Goal: Task Accomplishment & Management: Use online tool/utility

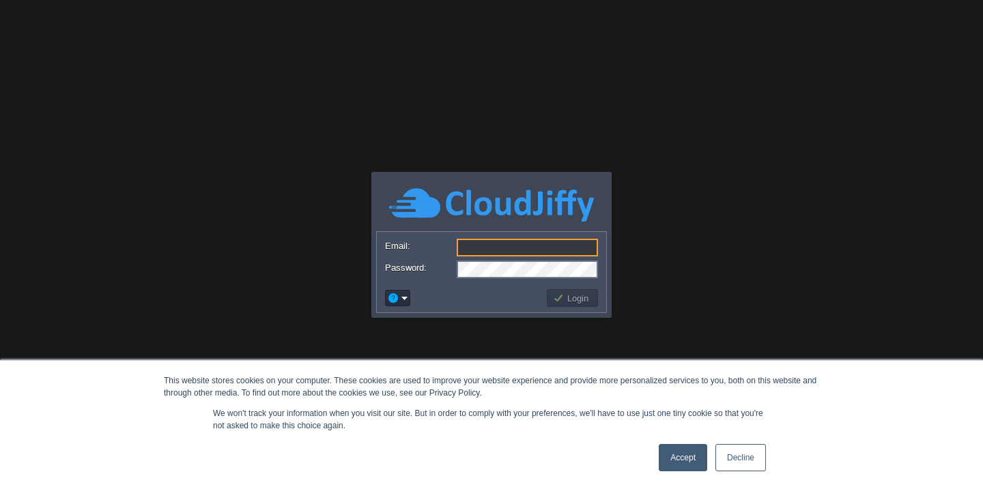
type input "[EMAIL_ADDRESS][DOMAIN_NAME]"
click at [569, 302] on button "Login" at bounding box center [573, 298] width 40 height 12
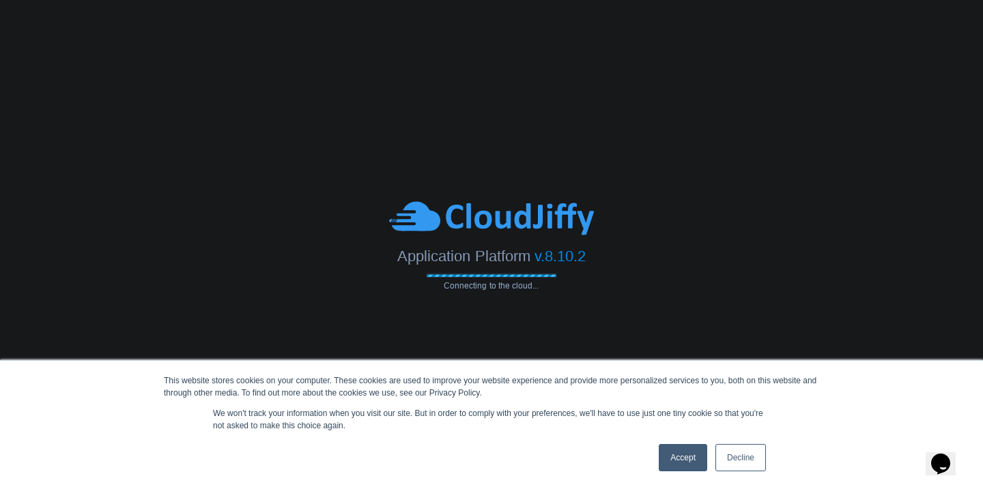
click at [671, 451] on link "Accept" at bounding box center [682, 457] width 48 height 27
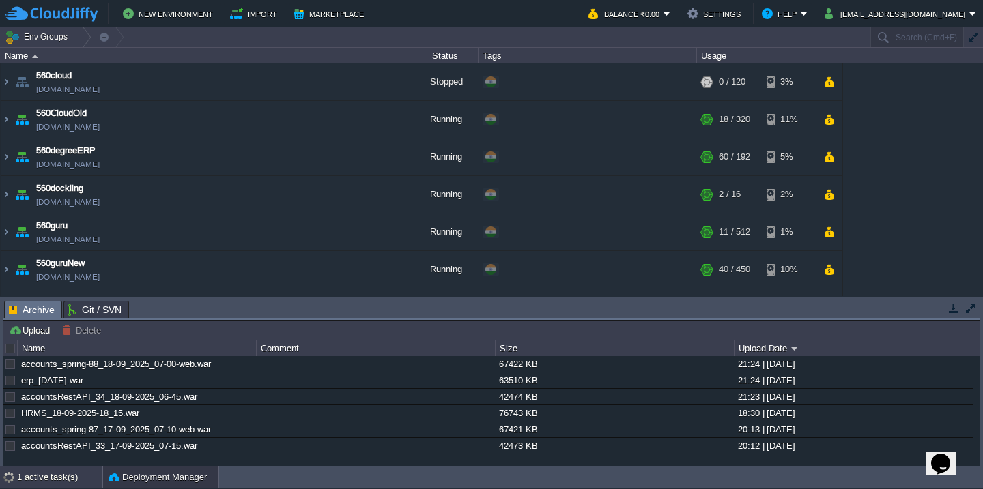
click at [55, 477] on div "1 active task(s)" at bounding box center [59, 478] width 85 height 22
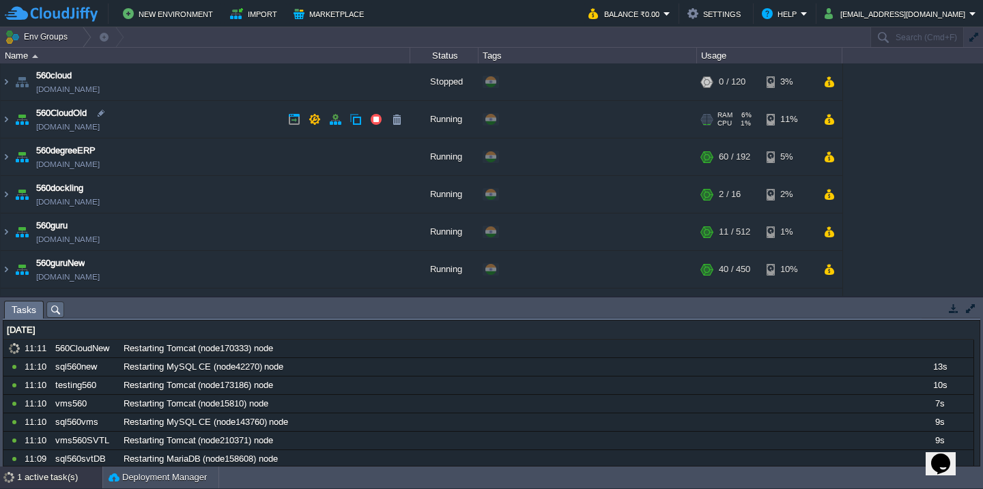
click at [205, 121] on td "560CloudOld [DOMAIN_NAME]" at bounding box center [205, 120] width 409 height 38
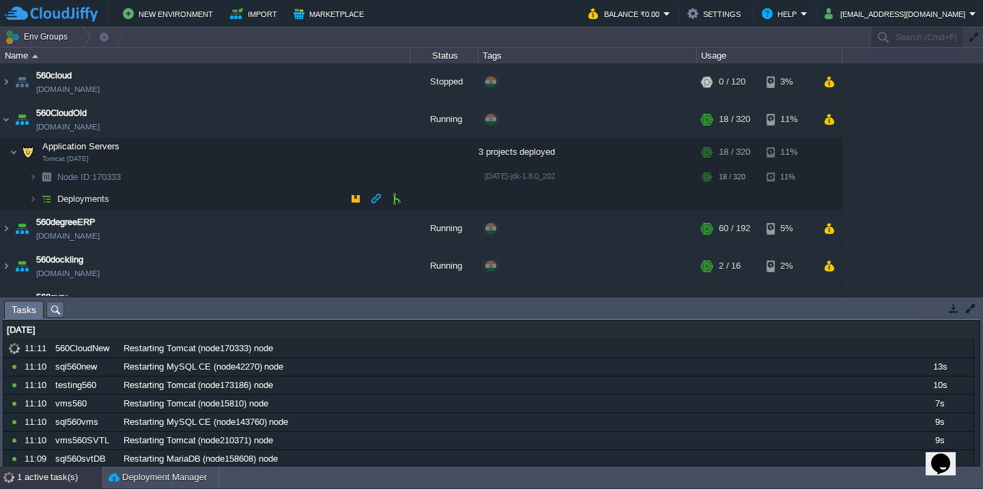
click at [190, 197] on td "Deployments" at bounding box center [205, 199] width 409 height 22
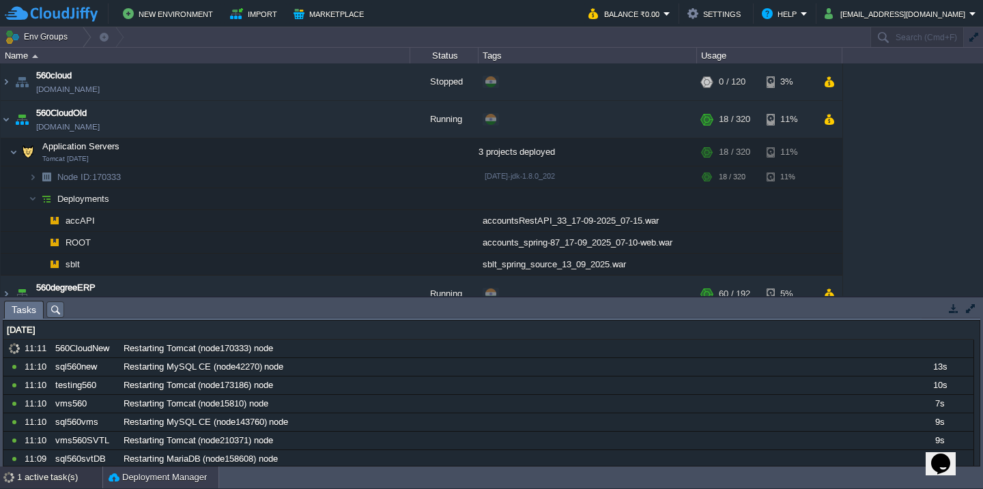
click at [119, 472] on button "Deployment Manager" at bounding box center [157, 478] width 98 height 14
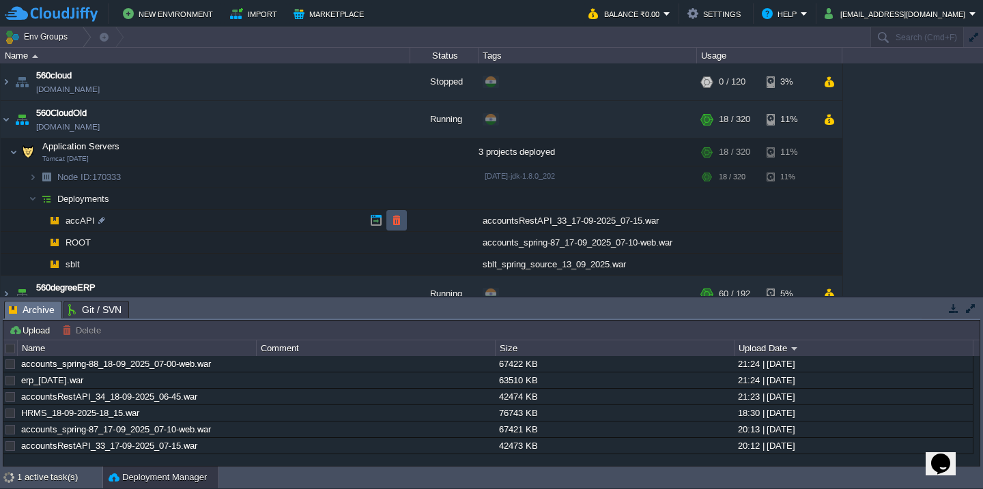
click at [394, 218] on button "button" at bounding box center [396, 220] width 12 height 12
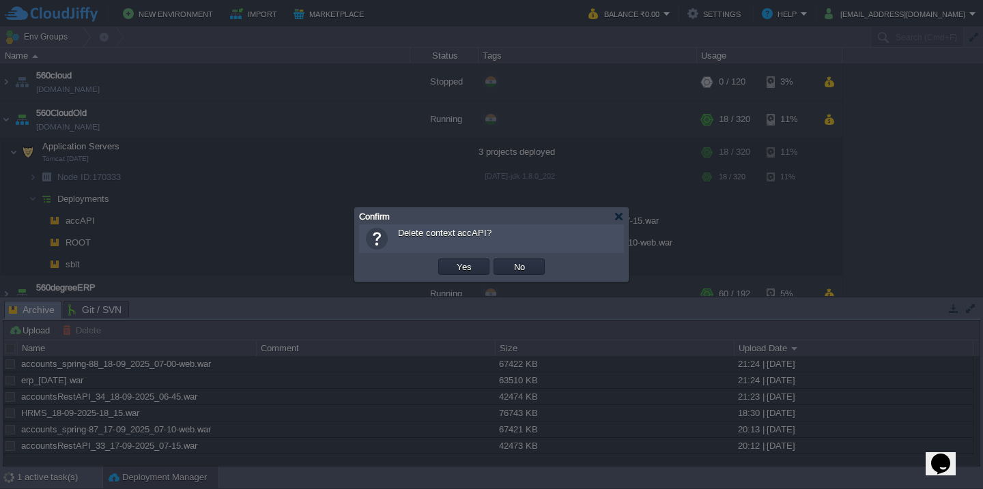
click at [452, 261] on button "Yes" at bounding box center [463, 267] width 23 height 12
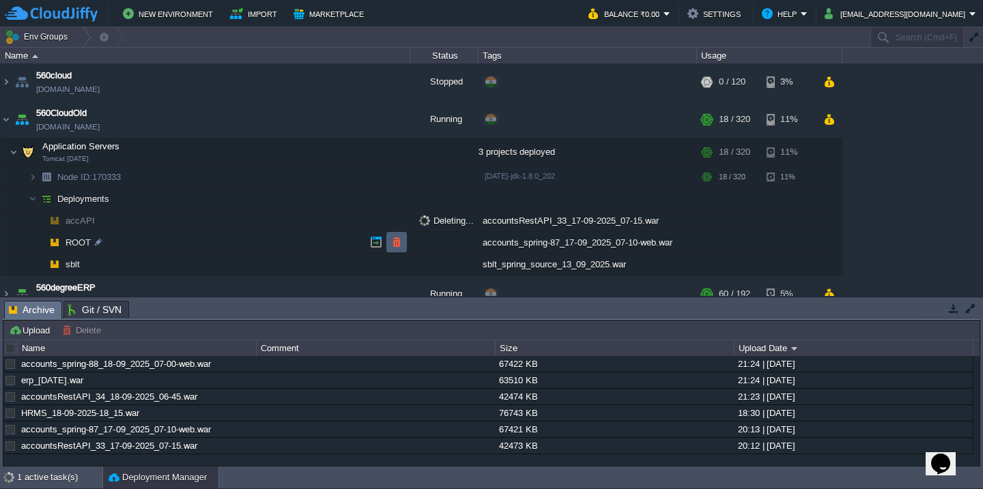
click at [394, 233] on td at bounding box center [396, 242] width 20 height 20
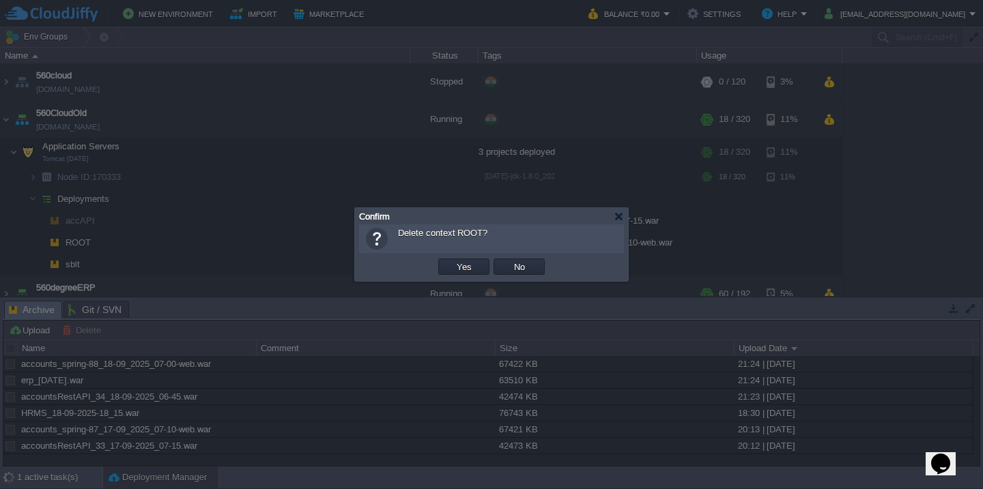
click at [452, 261] on button "Yes" at bounding box center [463, 267] width 23 height 12
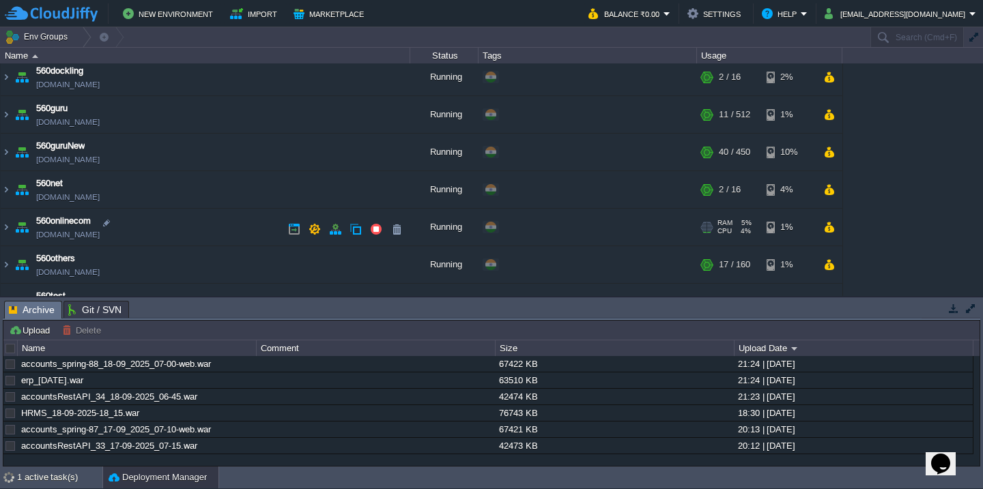
scroll to position [241, 0]
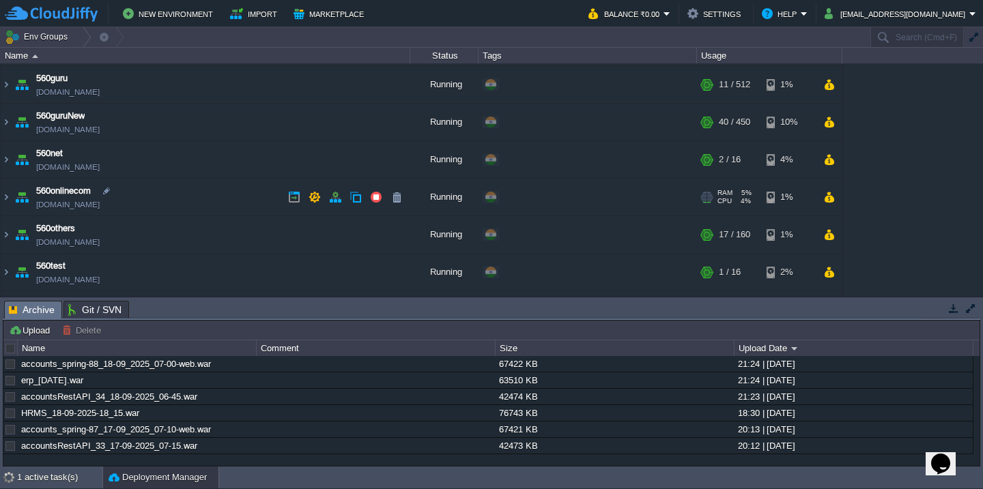
click at [188, 195] on td "560onlinecom [DOMAIN_NAME]" at bounding box center [205, 198] width 409 height 38
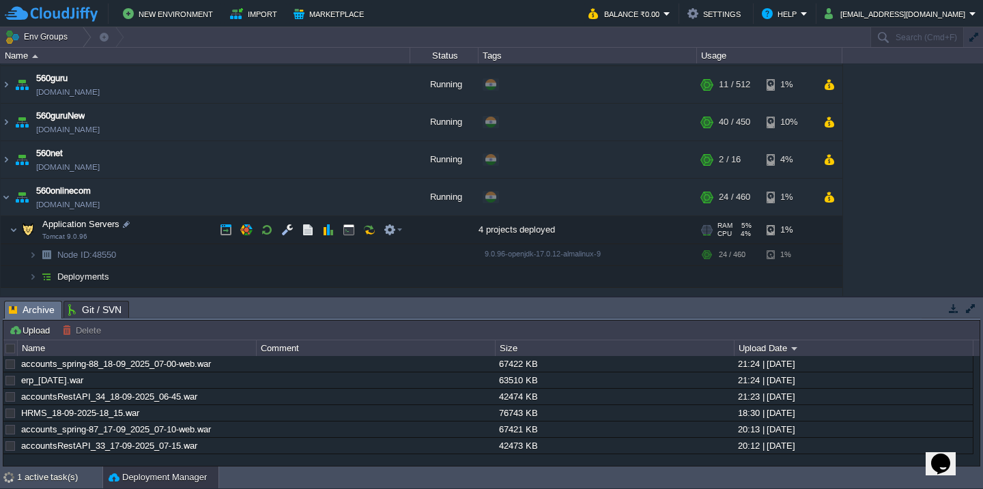
scroll to position [279, 0]
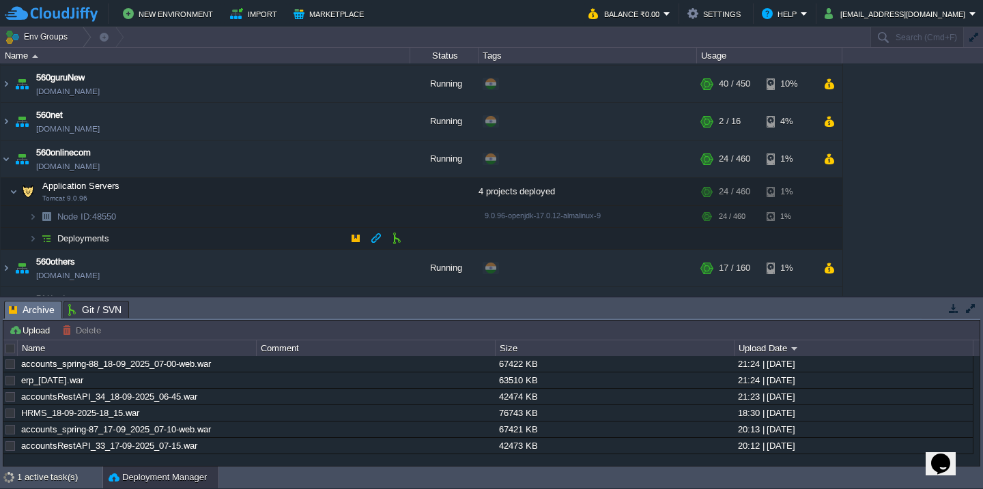
click at [179, 242] on td "Deployments" at bounding box center [205, 239] width 409 height 22
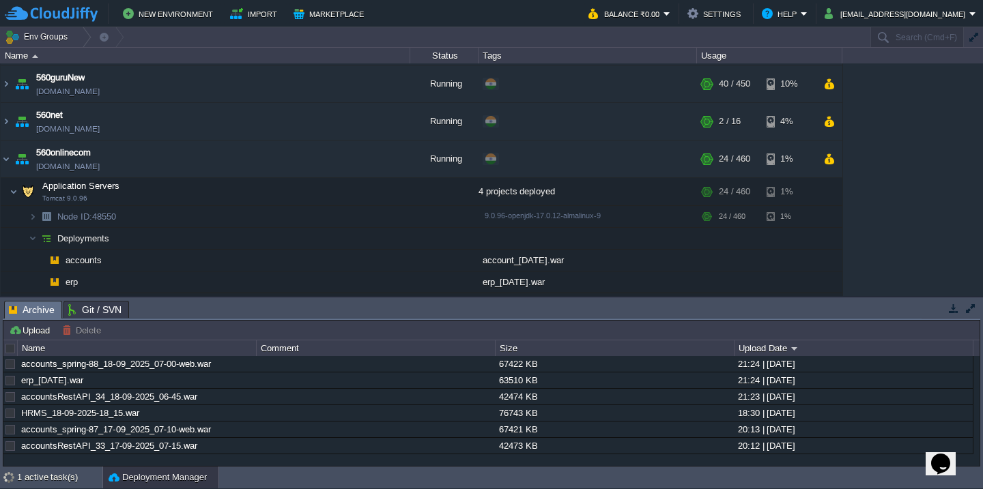
scroll to position [334, 0]
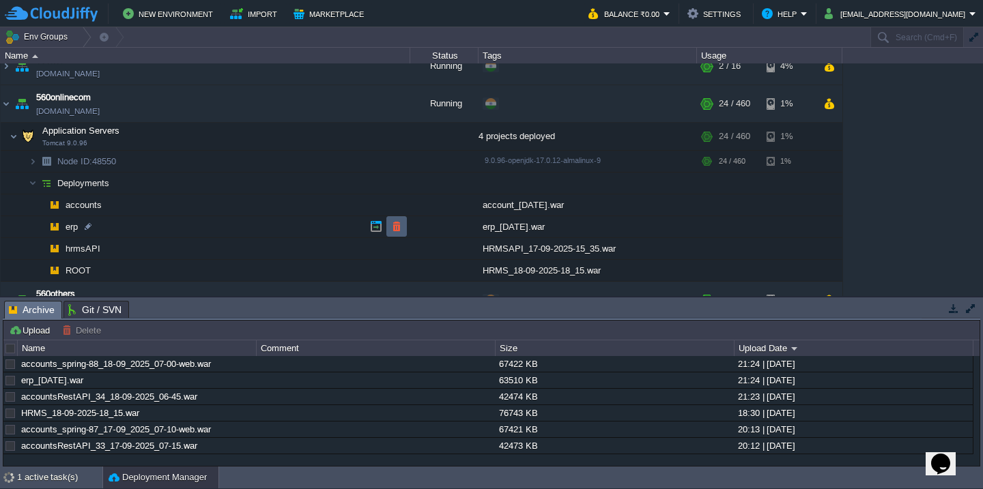
click at [399, 225] on button "button" at bounding box center [396, 226] width 12 height 12
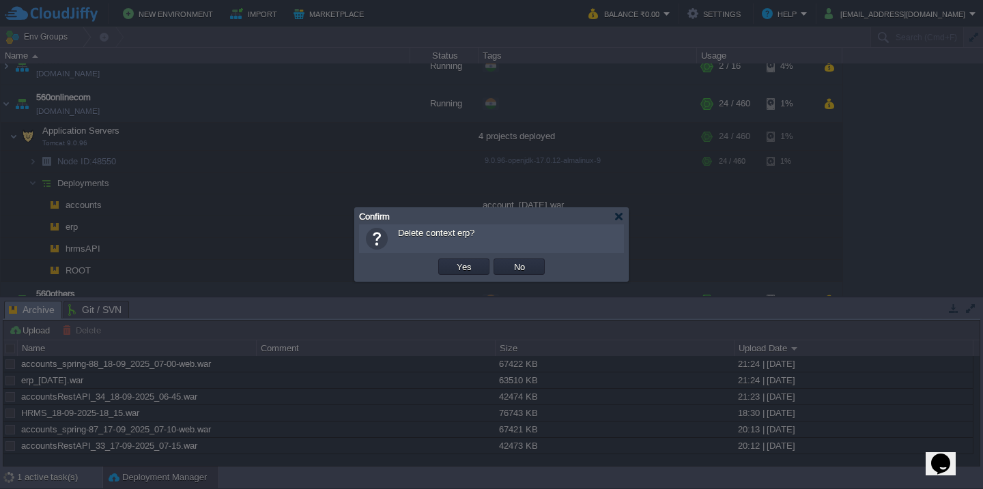
click at [452, 261] on button "Yes" at bounding box center [463, 267] width 23 height 12
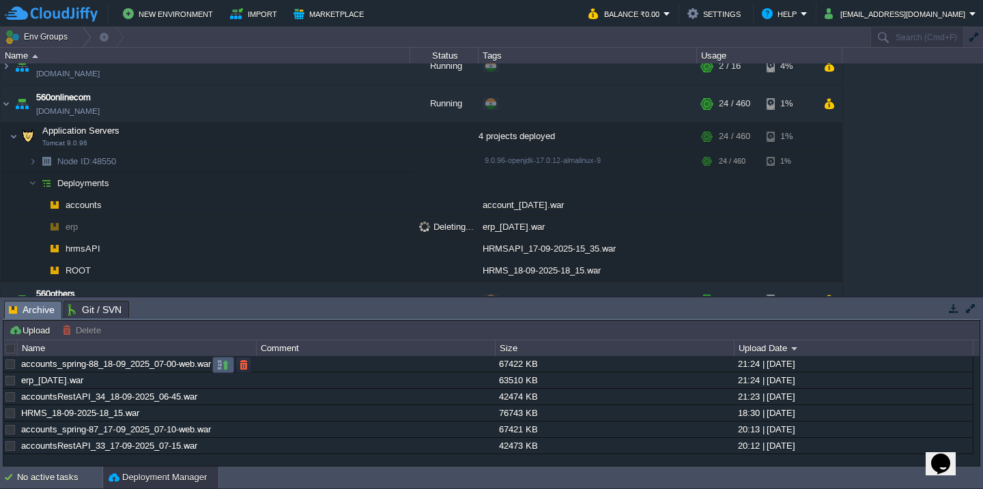
click at [227, 371] on button "button" at bounding box center [223, 365] width 12 height 12
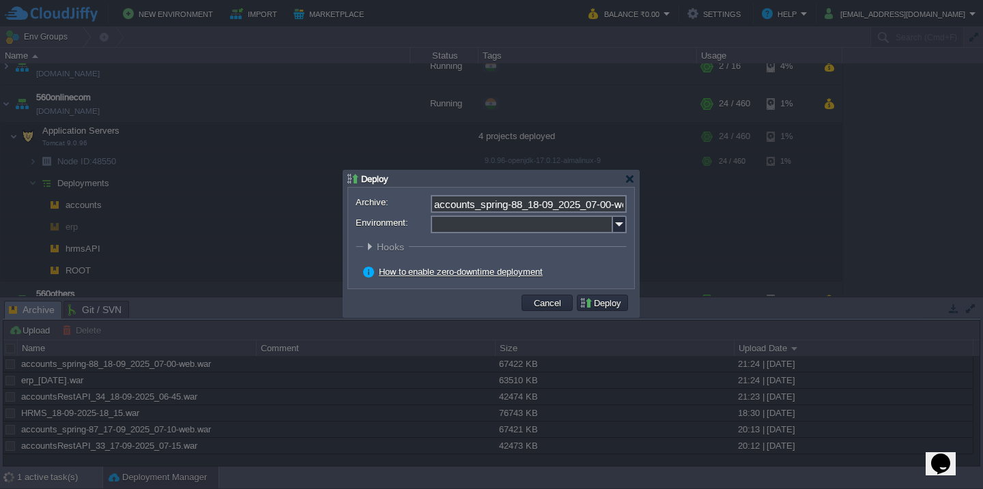
click at [469, 233] on input "Environment:" at bounding box center [522, 225] width 182 height 18
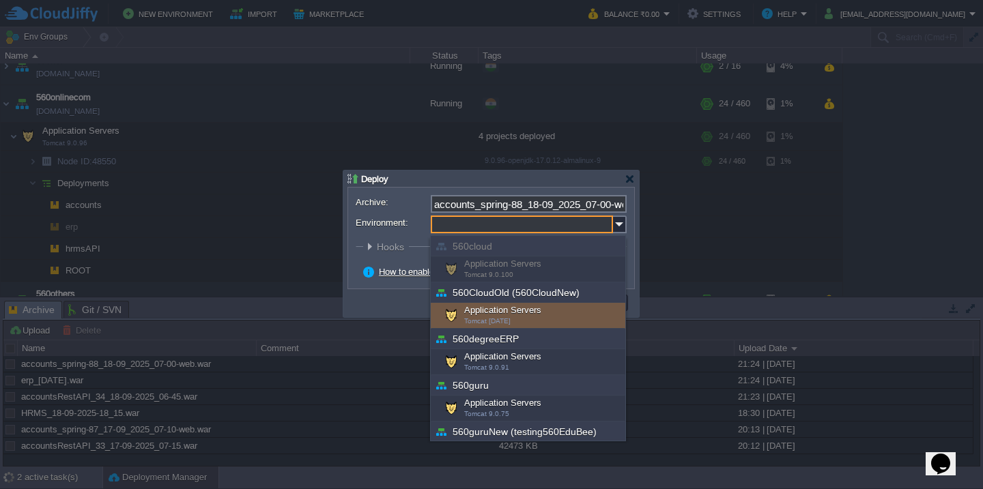
click at [470, 306] on div "Application Servers Tomcat [DATE]" at bounding box center [528, 316] width 194 height 26
type input "Application Servers (560CloudOld (560CloudNew))"
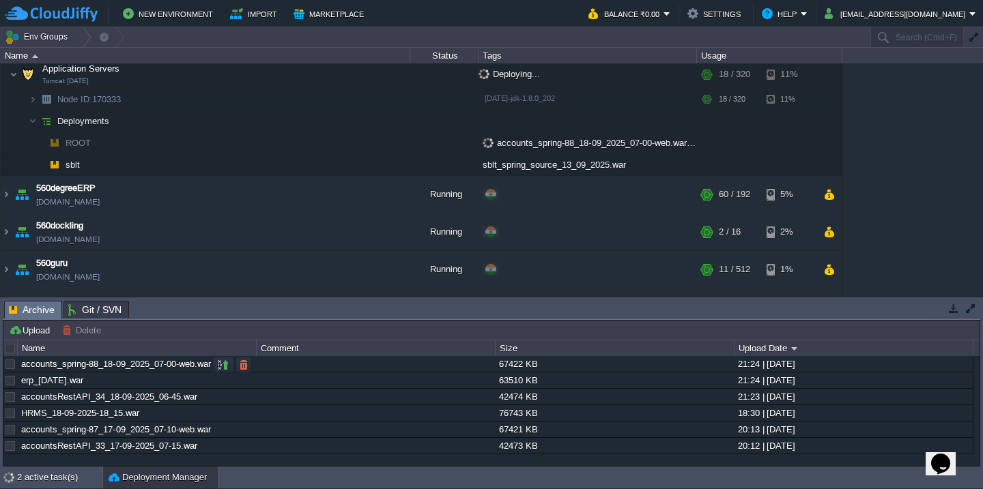
scroll to position [293, 0]
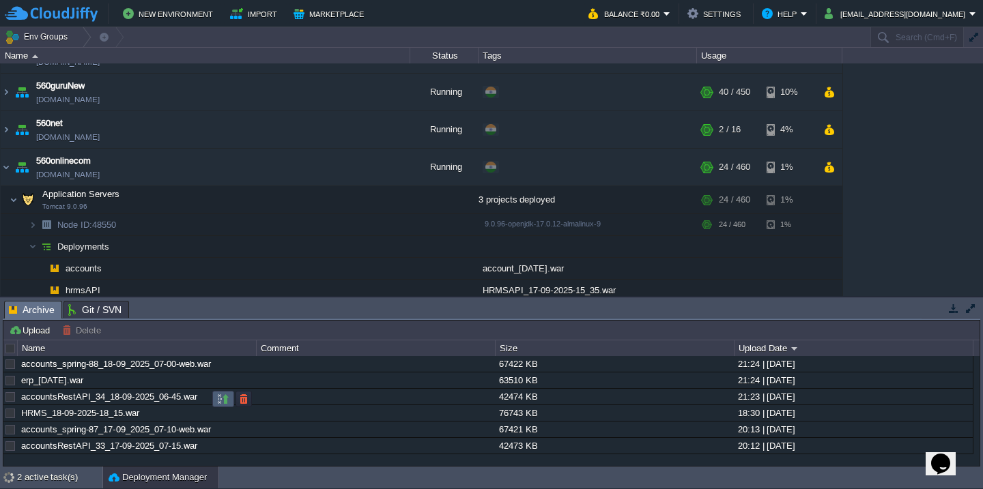
click at [217, 397] on button "button" at bounding box center [223, 399] width 12 height 12
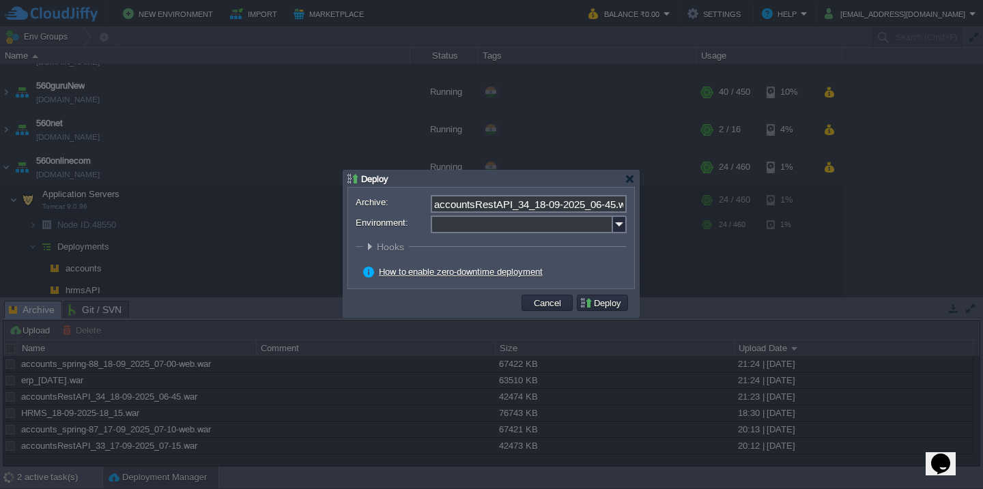
click at [479, 229] on input "Environment:" at bounding box center [522, 225] width 182 height 18
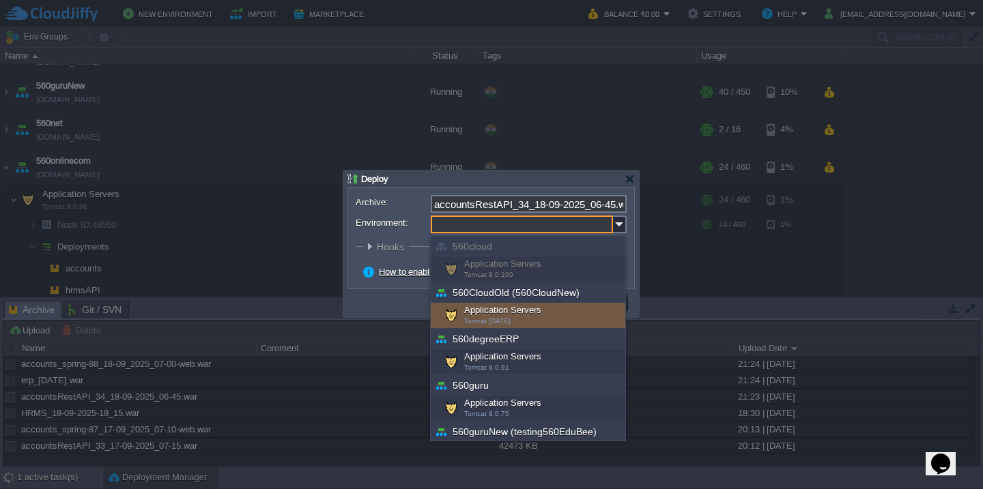
click at [497, 319] on span "Tomcat [DATE]" at bounding box center [487, 321] width 46 height 8
type input "Application Servers (560CloudOld (560CloudNew))"
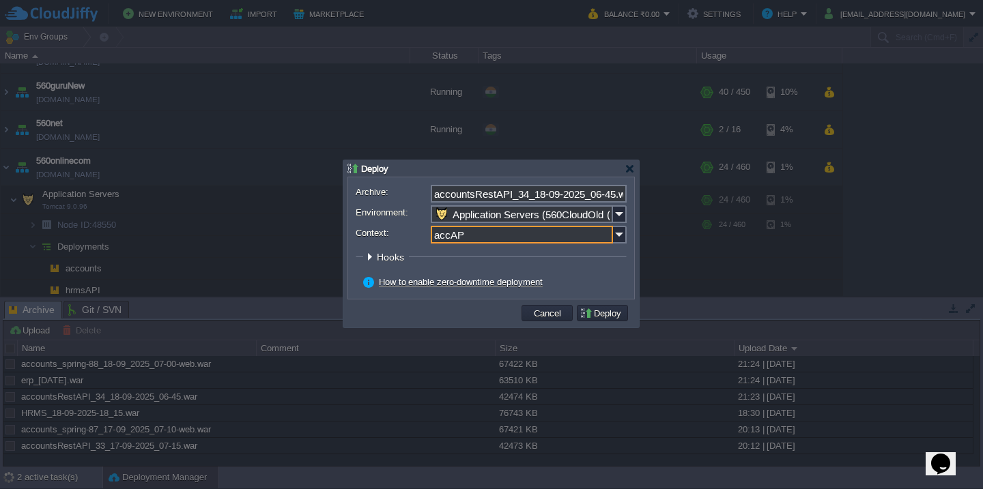
type input "accAPI"
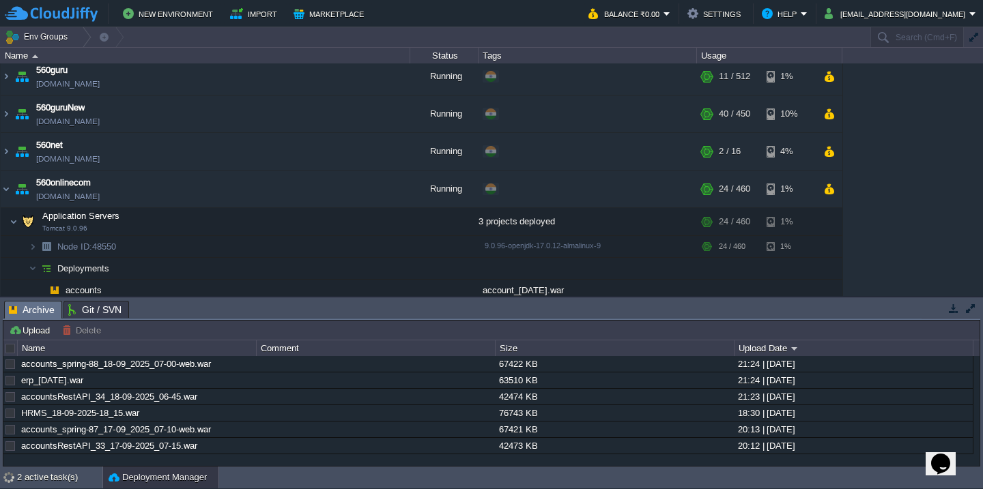
scroll to position [78, 0]
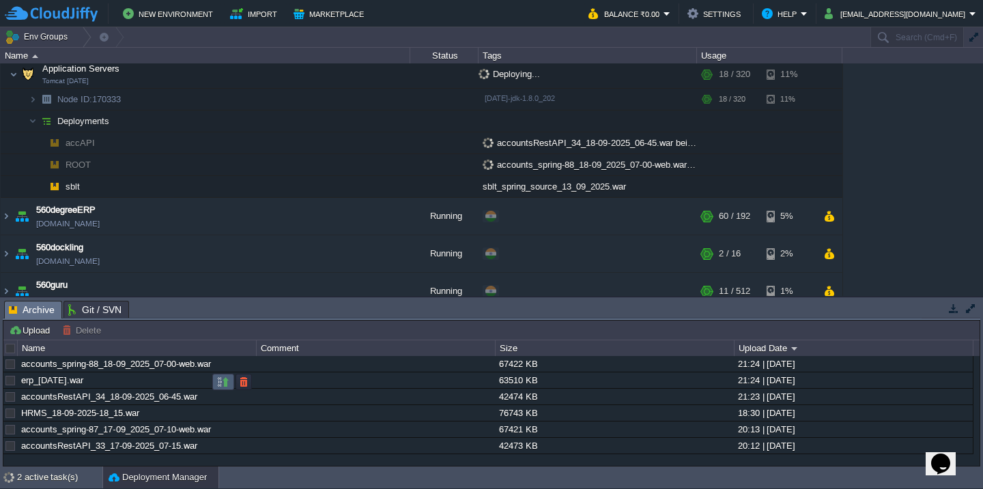
click at [219, 383] on button "button" at bounding box center [223, 382] width 12 height 12
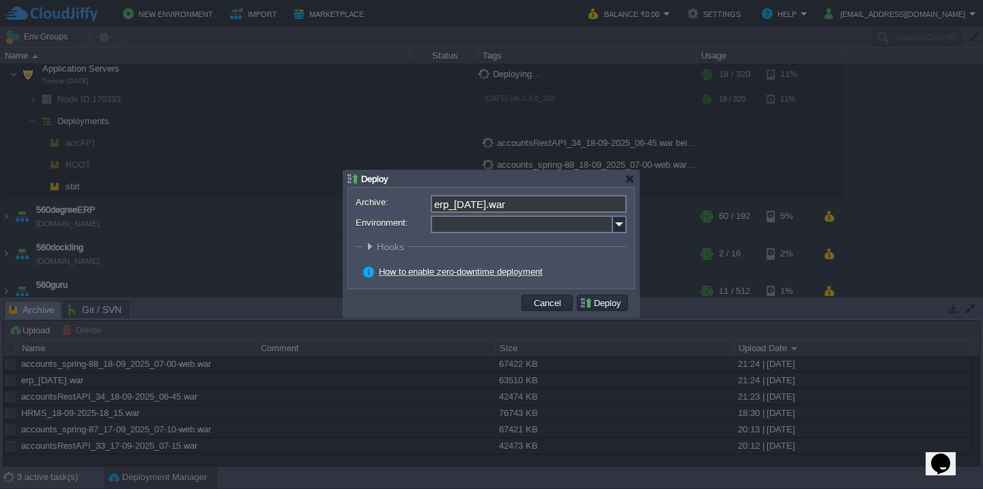
click at [492, 229] on input "Environment:" at bounding box center [522, 225] width 182 height 18
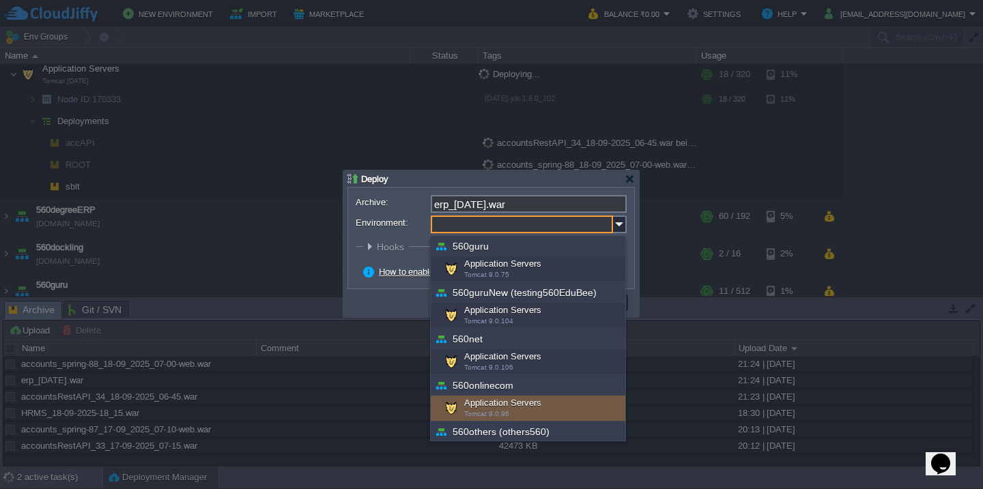
scroll to position [145, 0]
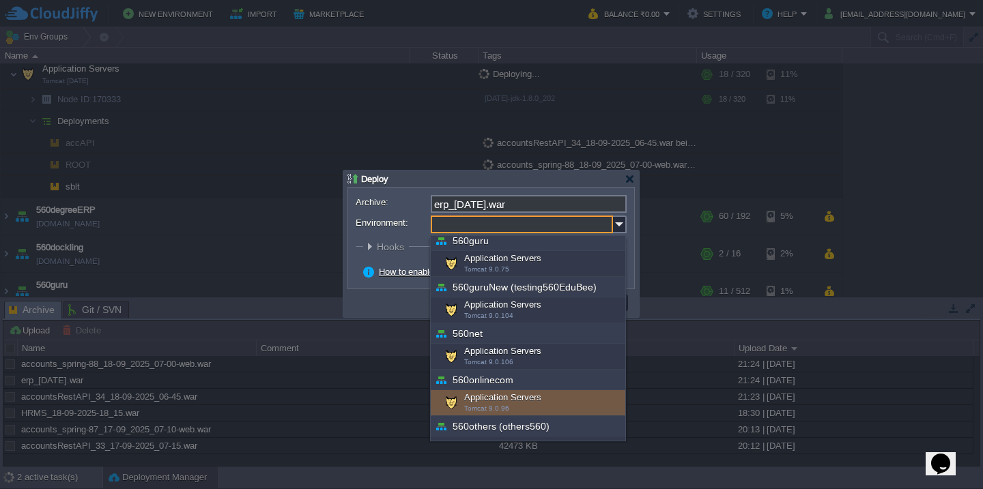
click at [512, 401] on div "Application Servers Tomcat 9.0.96" at bounding box center [528, 403] width 194 height 26
type input "Application Servers (560onlinecom)"
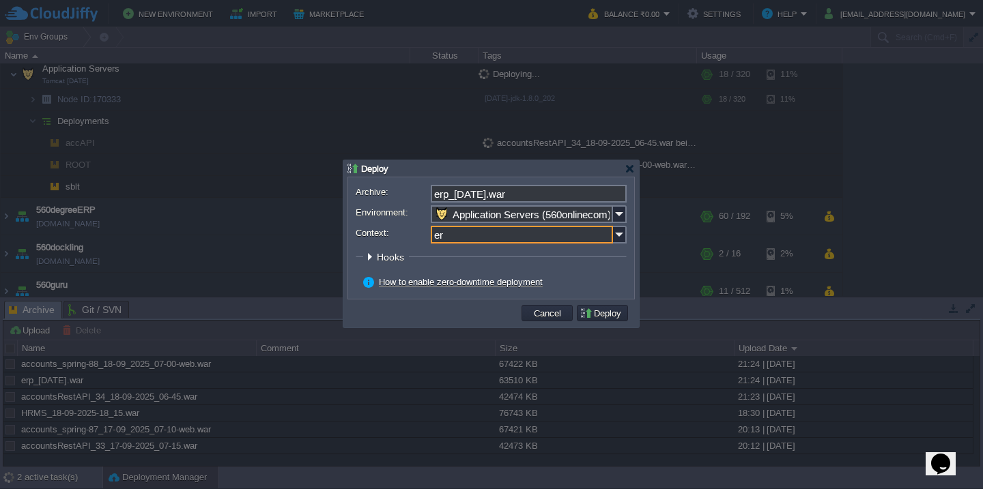
type input "erp"
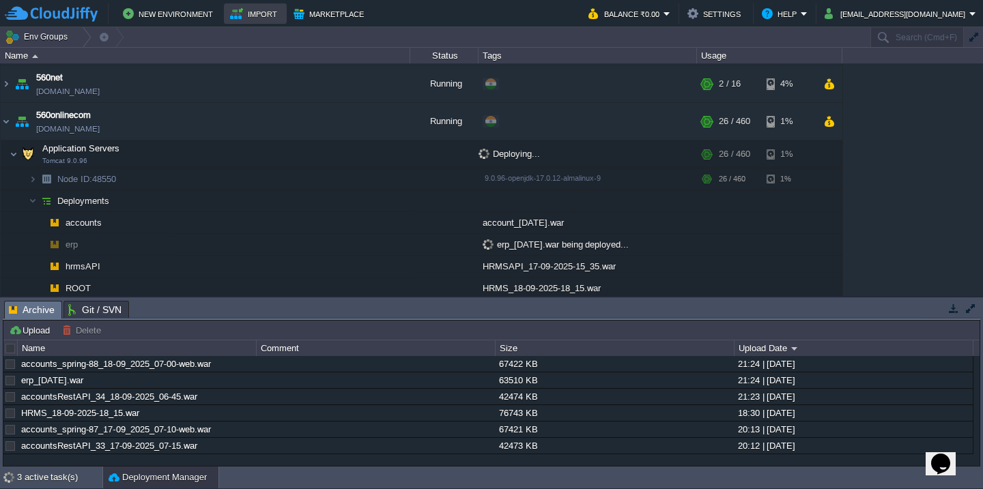
scroll to position [78, 0]
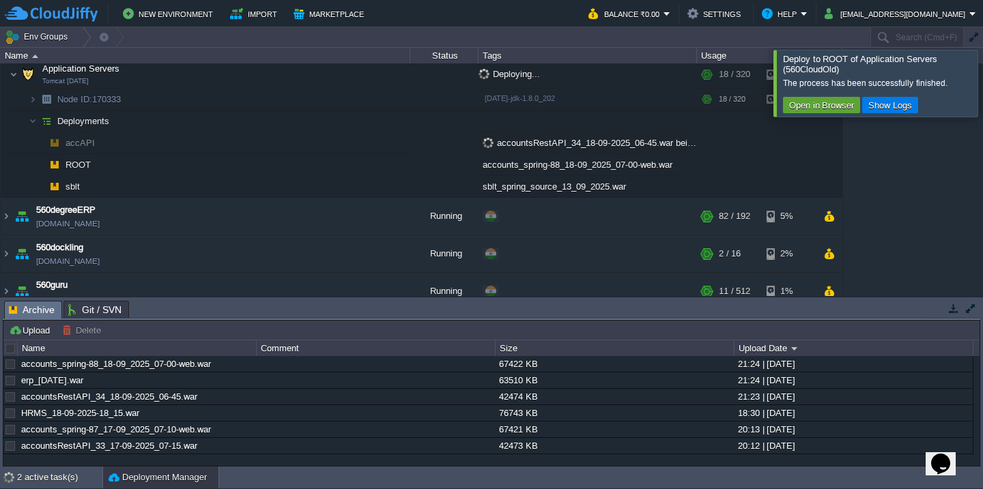
click at [977, 73] on div at bounding box center [977, 83] width 0 height 66
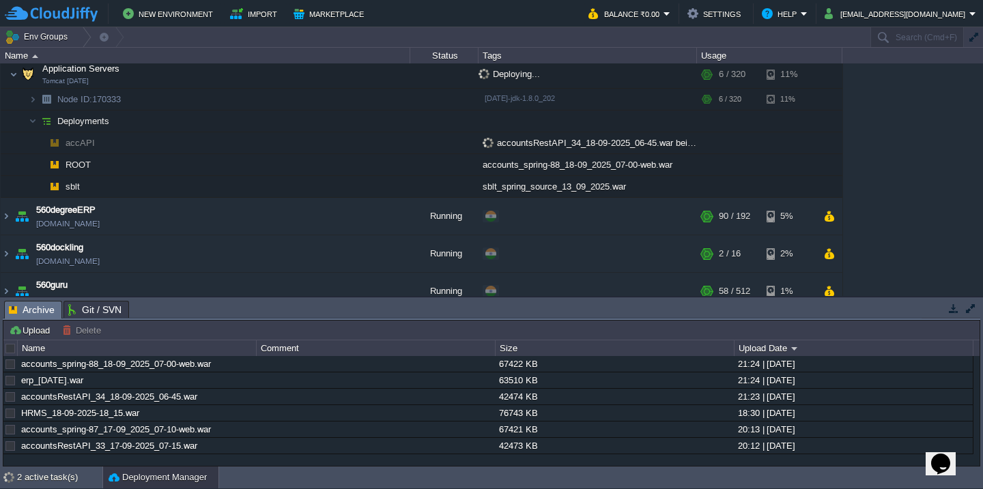
scroll to position [315, 0]
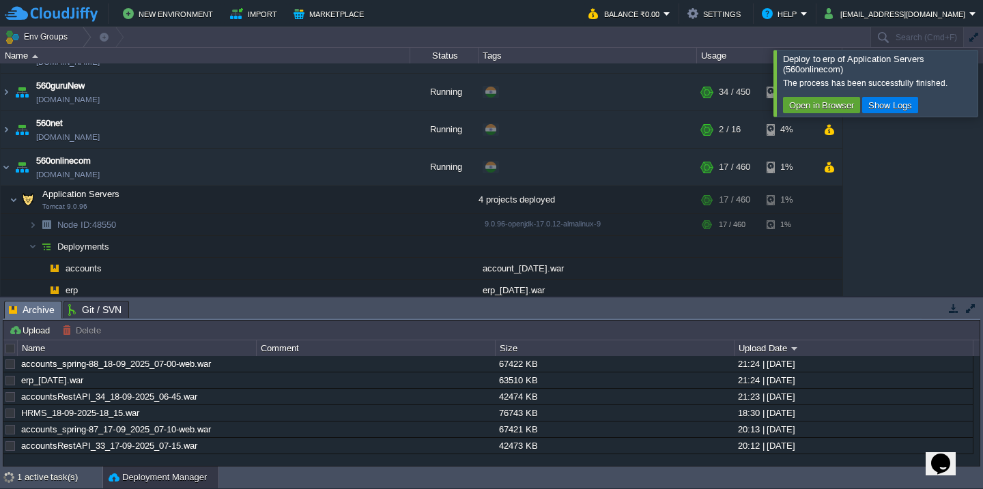
click at [982, 77] on div at bounding box center [999, 83] width 0 height 66
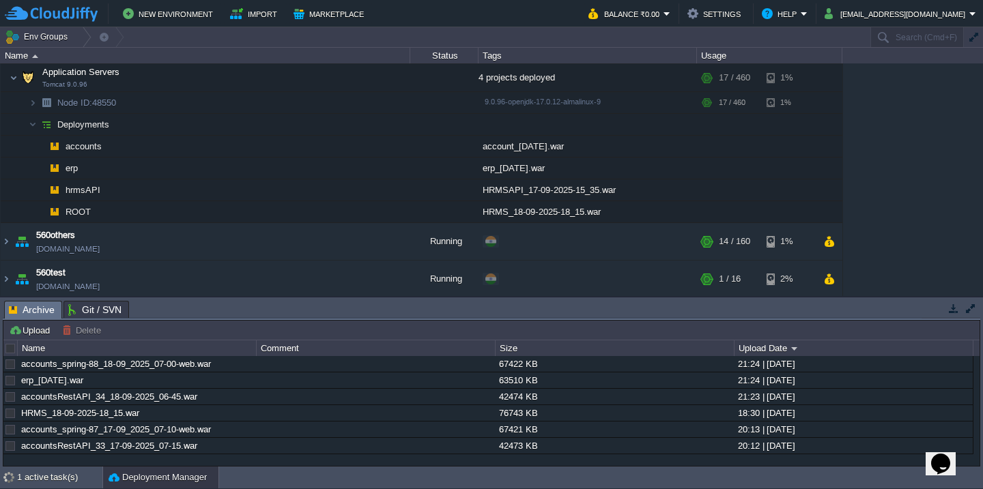
scroll to position [0, 0]
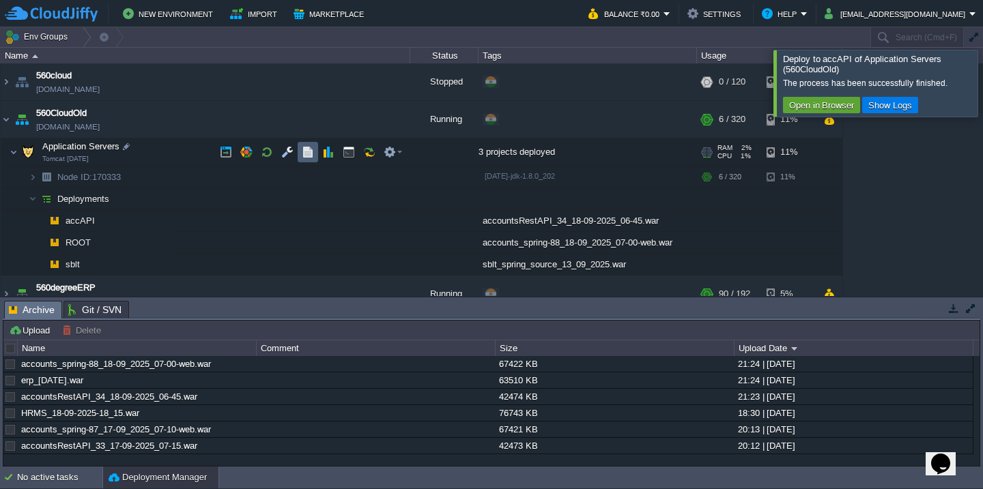
click at [310, 149] on button "button" at bounding box center [308, 152] width 12 height 12
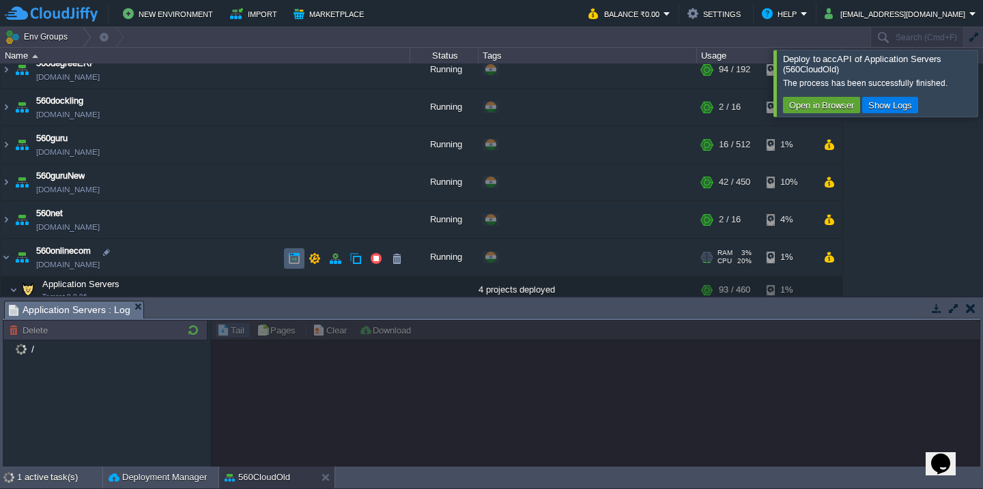
scroll to position [273, 0]
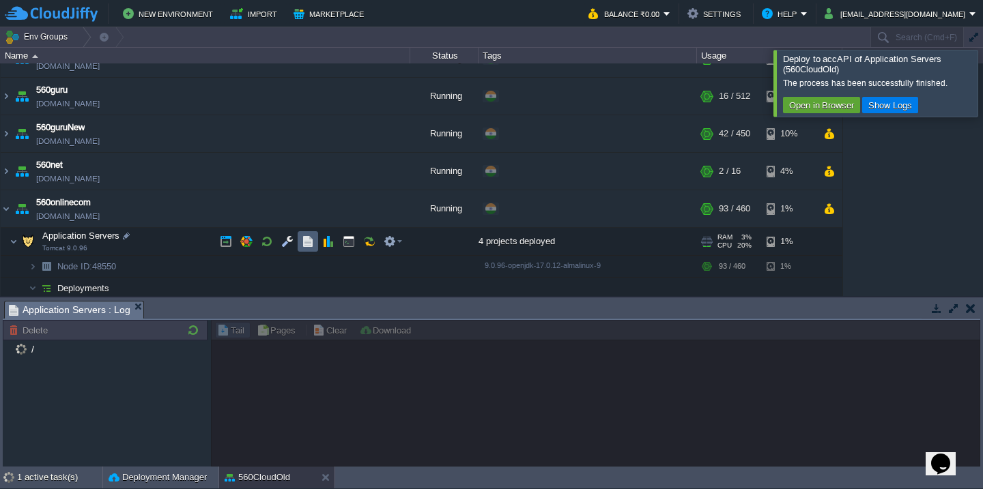
click at [298, 237] on td at bounding box center [308, 241] width 20 height 20
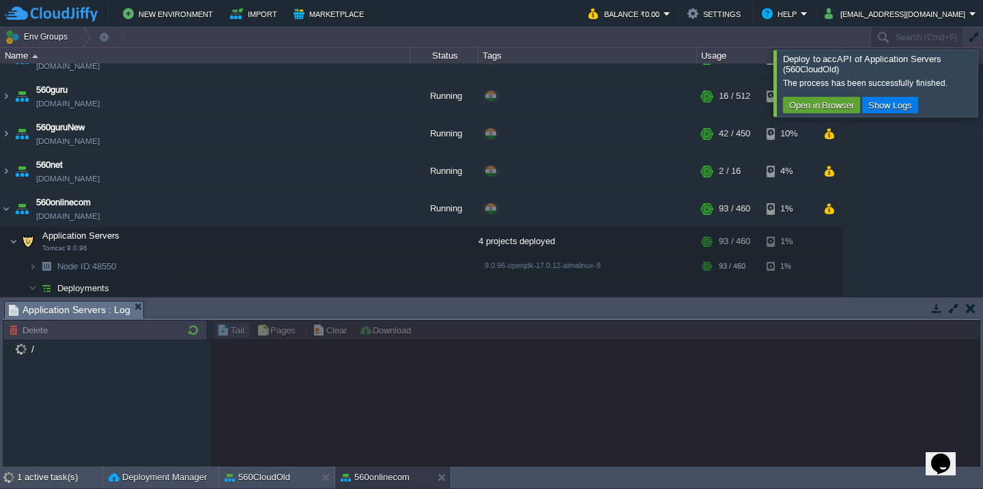
click at [982, 71] on div at bounding box center [999, 83] width 0 height 66
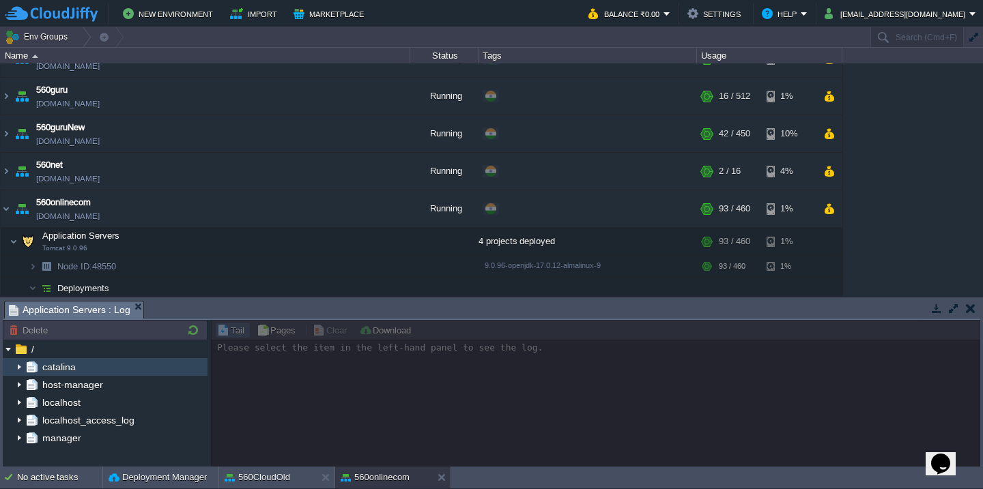
click at [18, 365] on img at bounding box center [19, 367] width 11 height 18
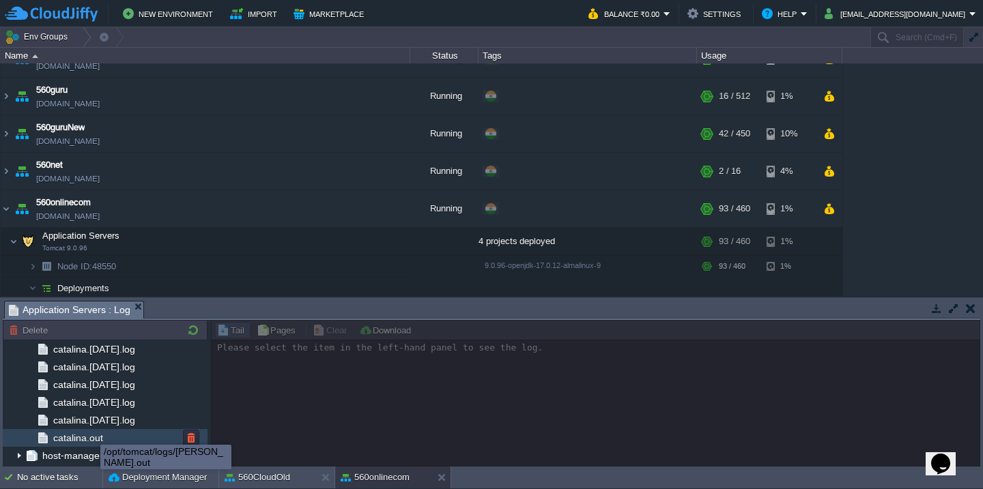
scroll to position [1613, 0]
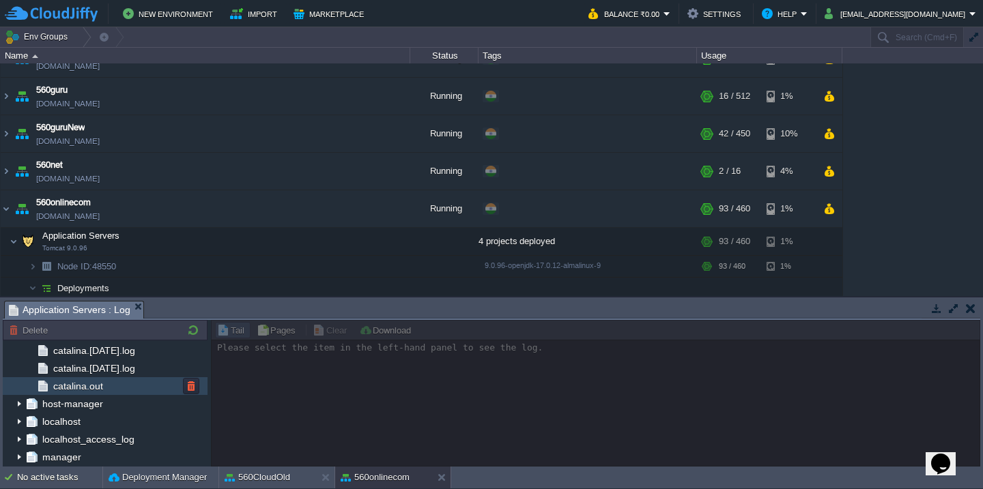
click at [126, 382] on div "catalina.out" at bounding box center [105, 386] width 205 height 18
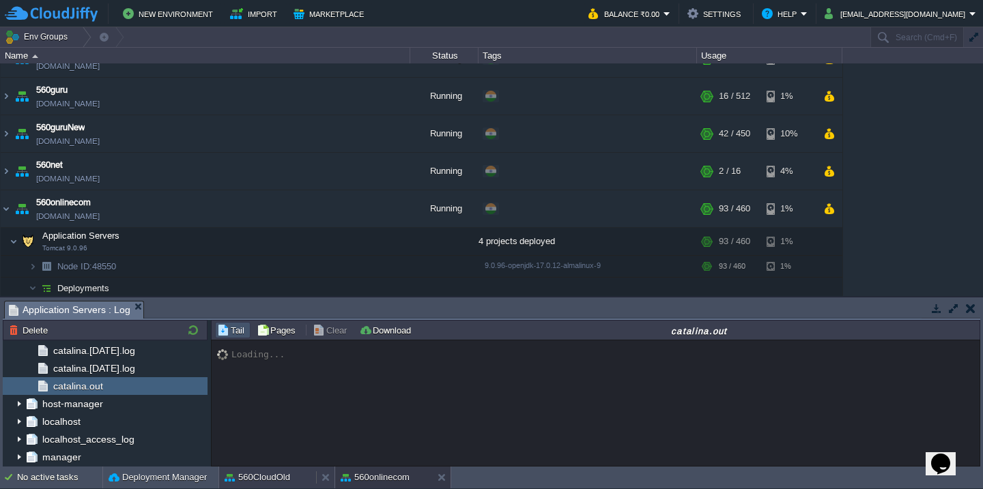
click at [258, 475] on button "560CloudOld" at bounding box center [258, 478] width 66 height 14
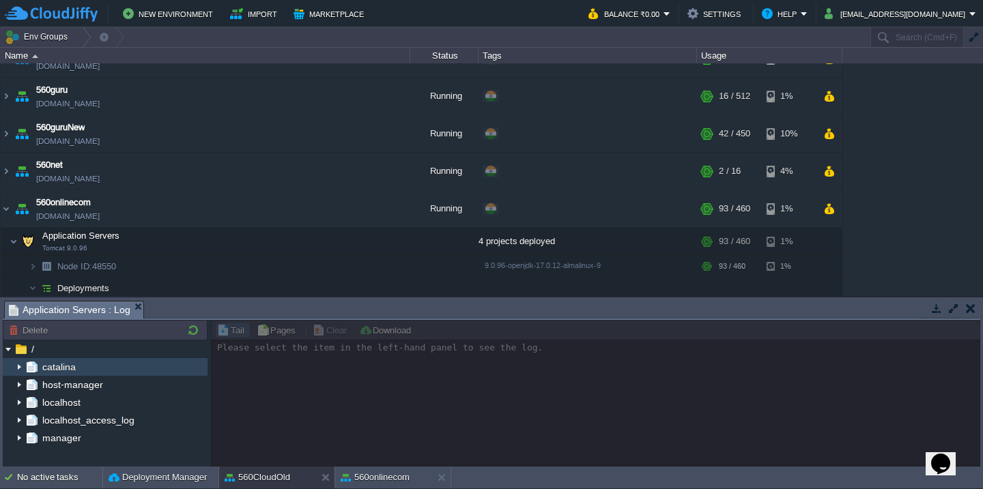
click at [16, 366] on img at bounding box center [19, 367] width 11 height 18
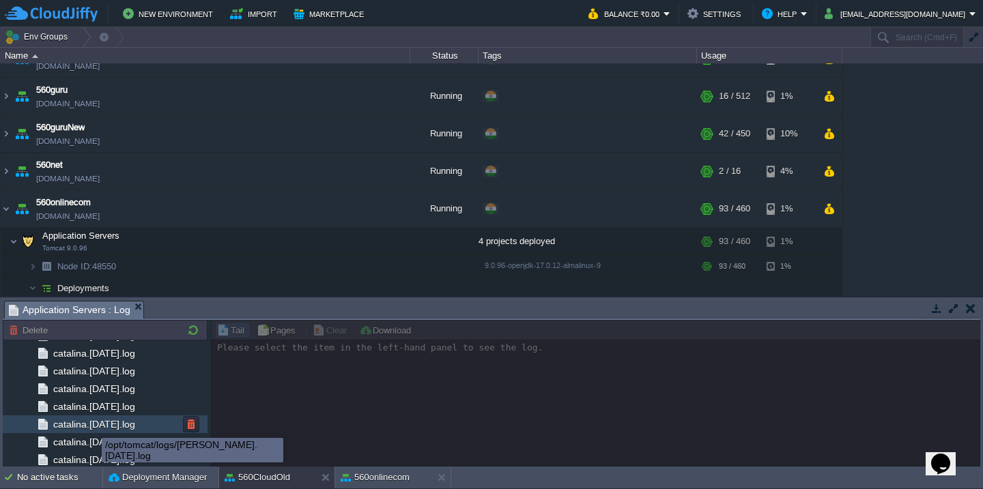
scroll to position [2394, 0]
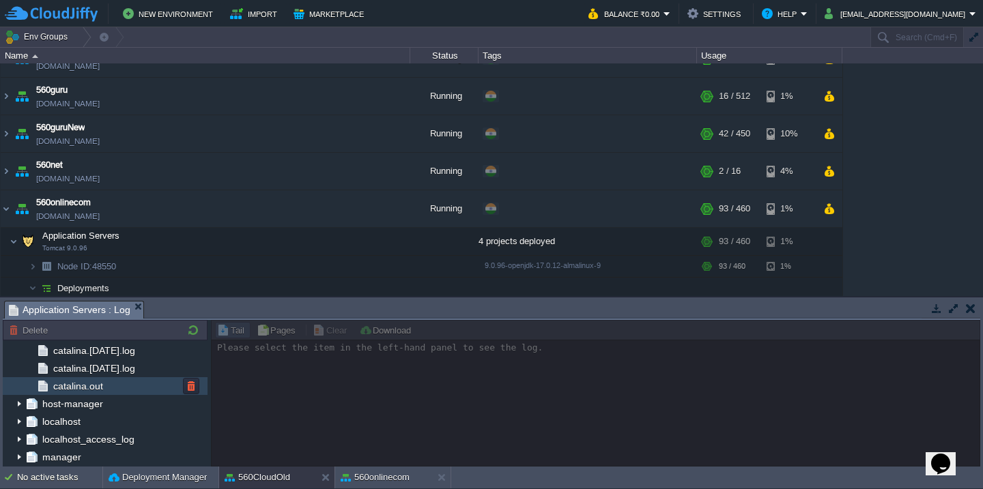
click at [130, 388] on div "catalina.out" at bounding box center [105, 386] width 205 height 18
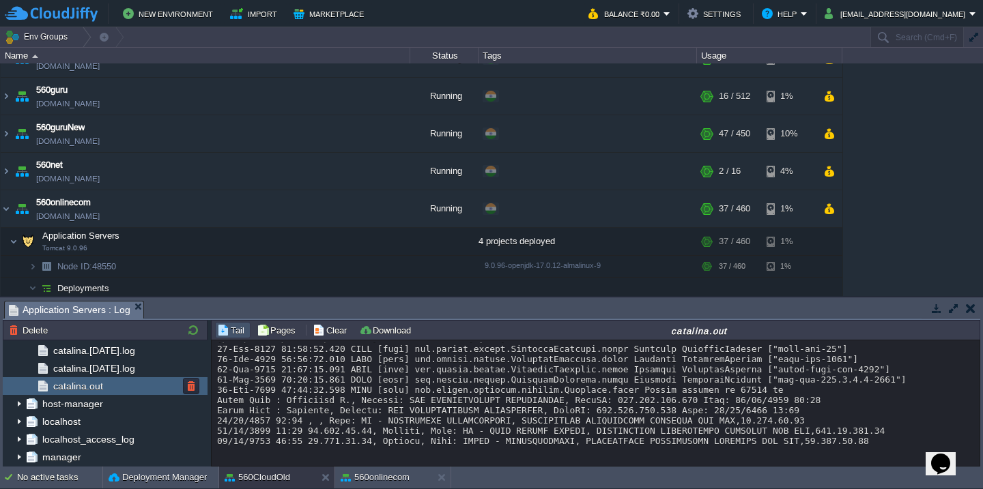
scroll to position [28577, 0]
click at [320, 338] on td "Clear" at bounding box center [331, 330] width 42 height 16
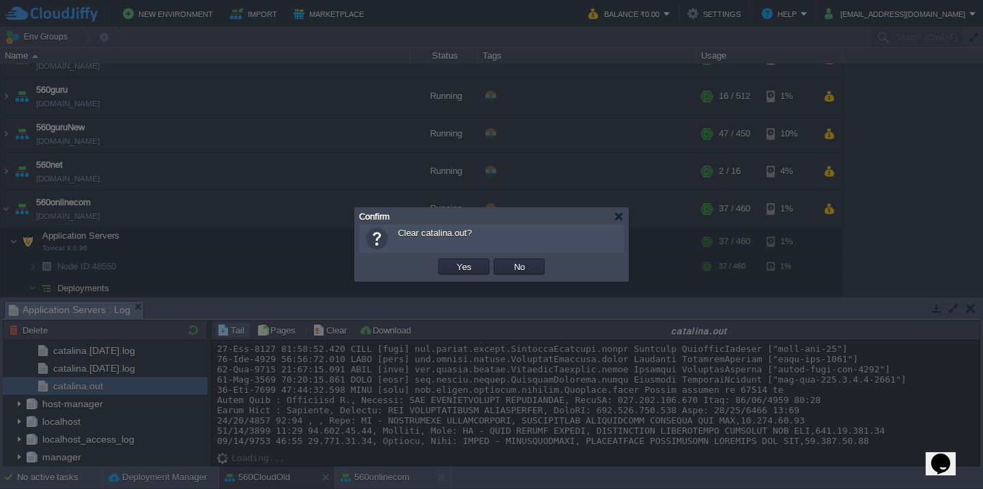
click at [452, 261] on button "Yes" at bounding box center [463, 267] width 23 height 12
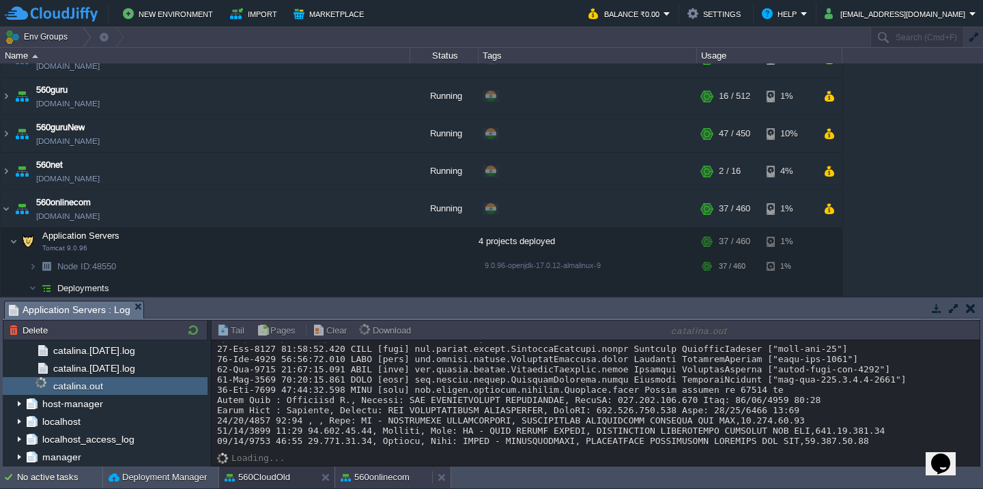
click at [357, 472] on button "560onlinecom" at bounding box center [375, 478] width 69 height 14
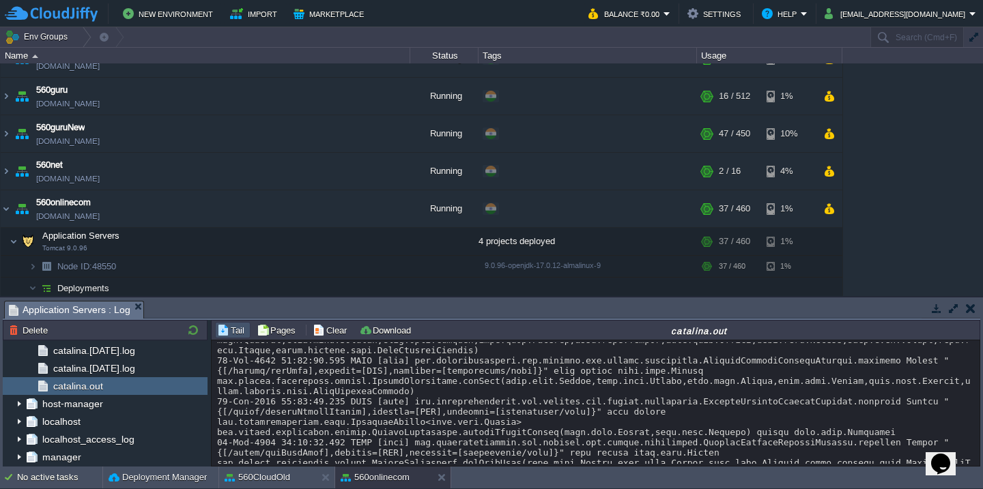
scroll to position [21565, 0]
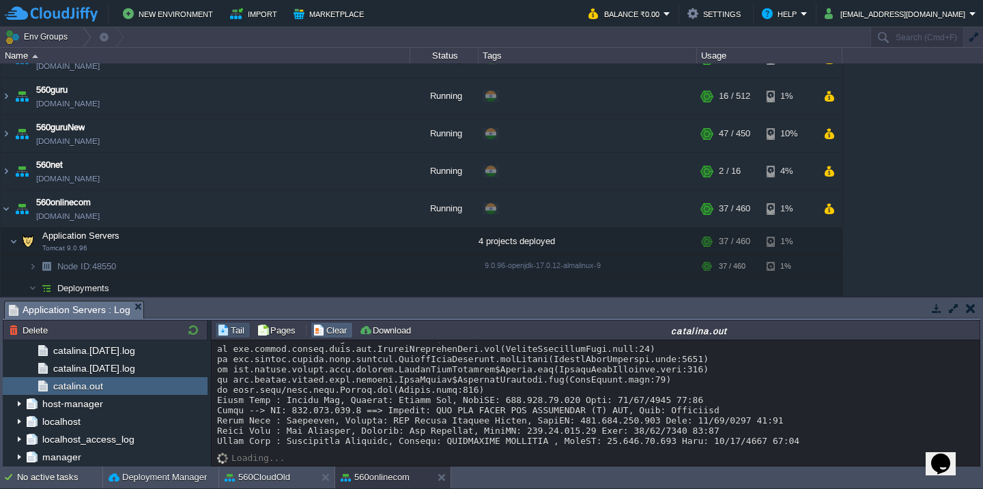
click at [330, 332] on button "Clear" at bounding box center [332, 330] width 38 height 12
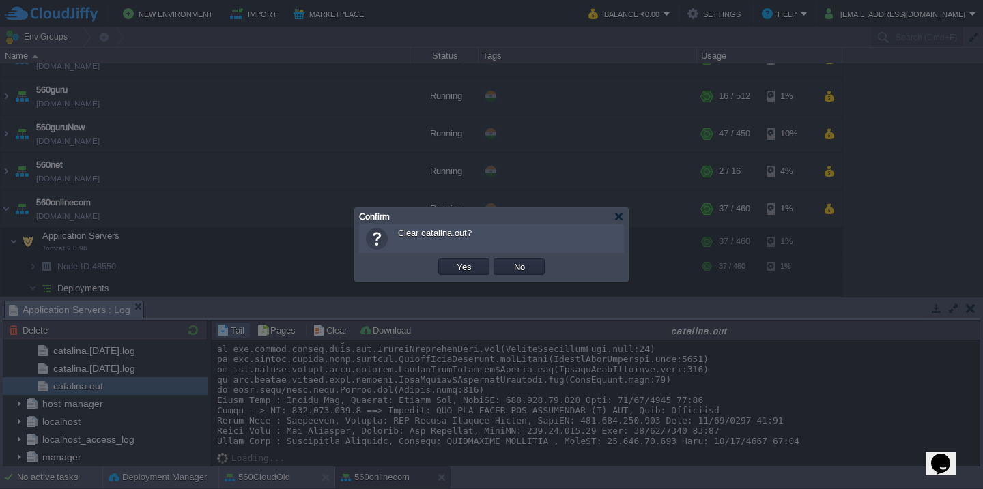
click at [452, 261] on button "Yes" at bounding box center [463, 267] width 23 height 12
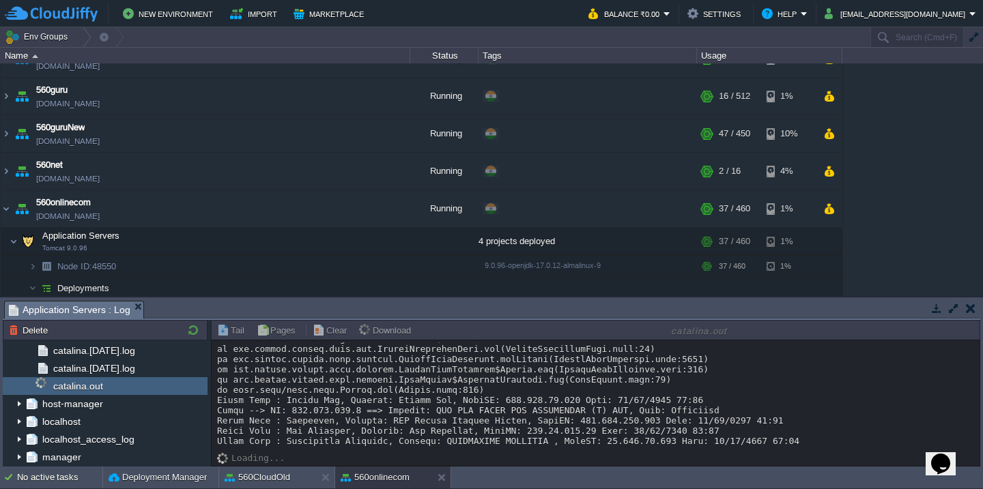
scroll to position [0, 0]
